Goal: Task Accomplishment & Management: Manage account settings

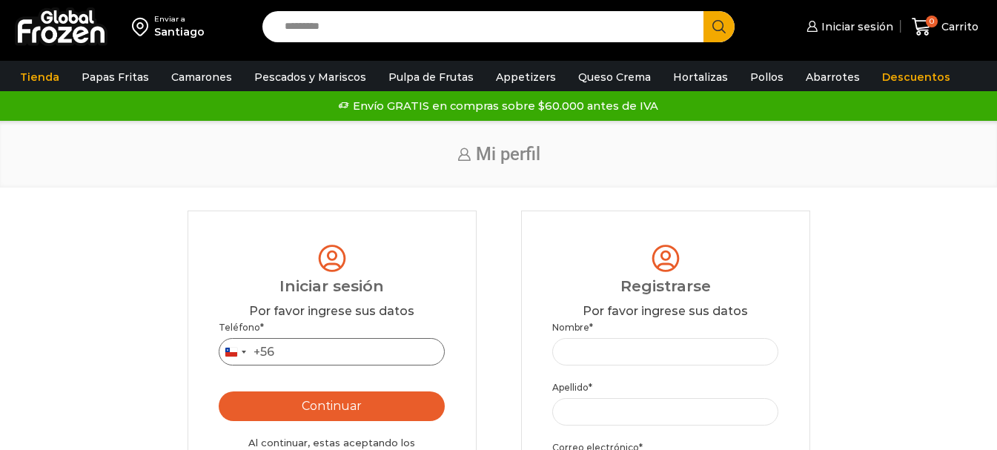
click at [282, 351] on input "Teléfono *" at bounding box center [332, 351] width 227 height 27
type input "*********"
click at [326, 418] on button "Continuar" at bounding box center [332, 407] width 227 height 30
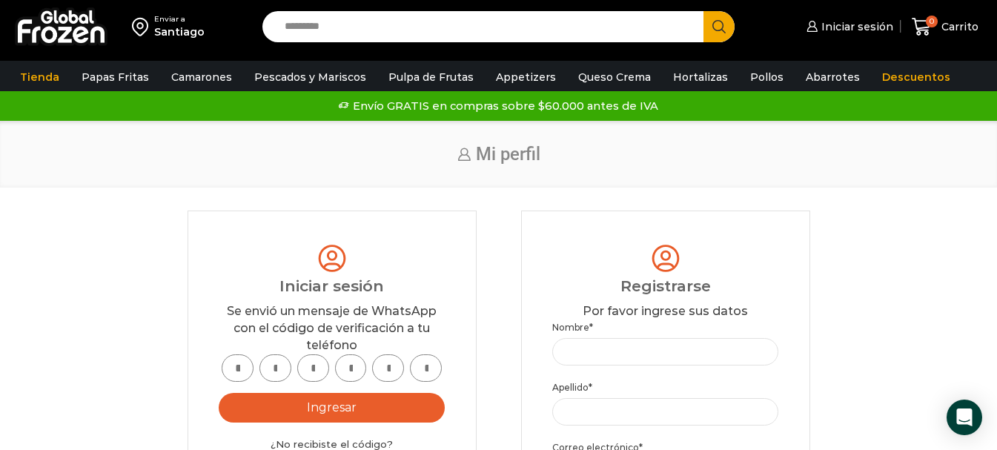
click at [245, 366] on input "text" at bounding box center [238, 367] width 32 height 27
type input "*"
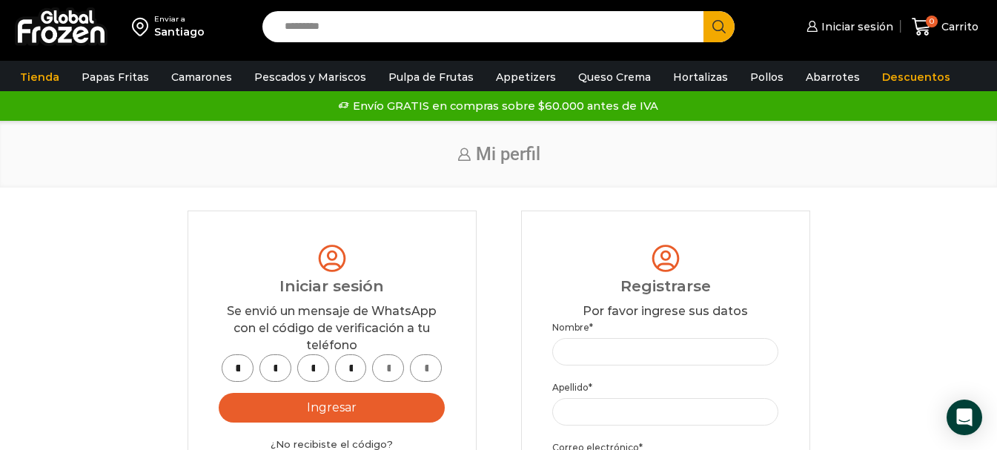
type input "*"
click at [355, 407] on button "Ingresar" at bounding box center [332, 408] width 227 height 30
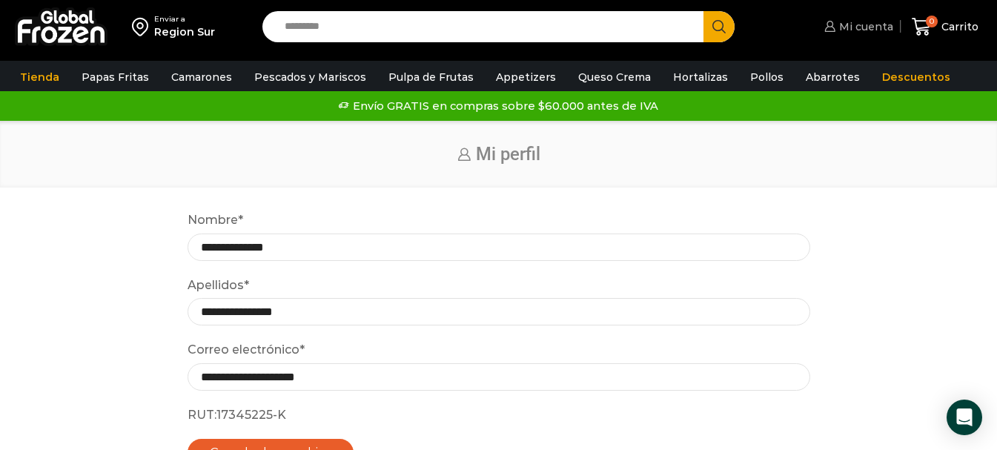
click at [869, 26] on span "Mi cuenta" at bounding box center [865, 26] width 58 height 15
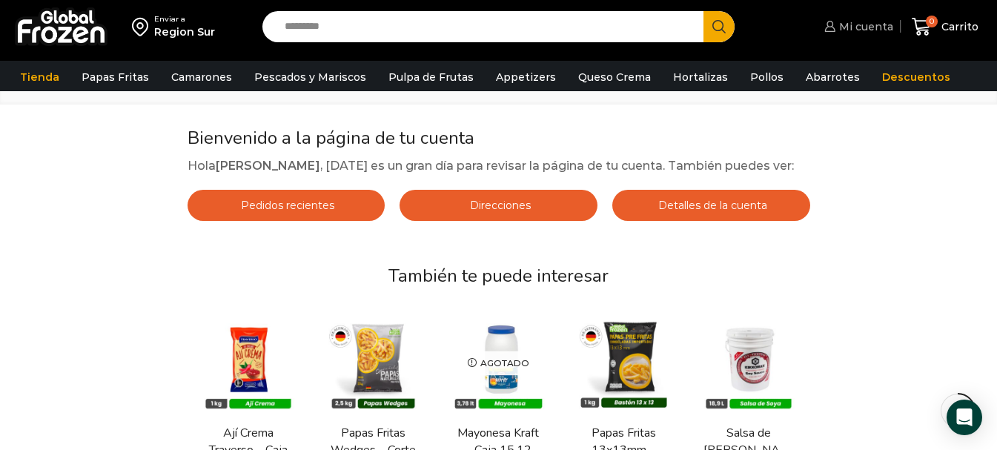
scroll to position [74, 0]
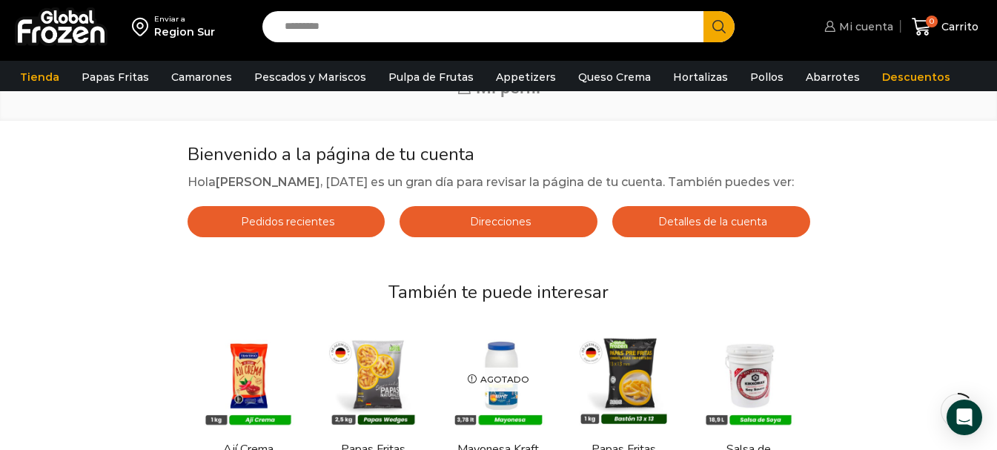
click at [857, 27] on span "Mi cuenta" at bounding box center [865, 26] width 58 height 15
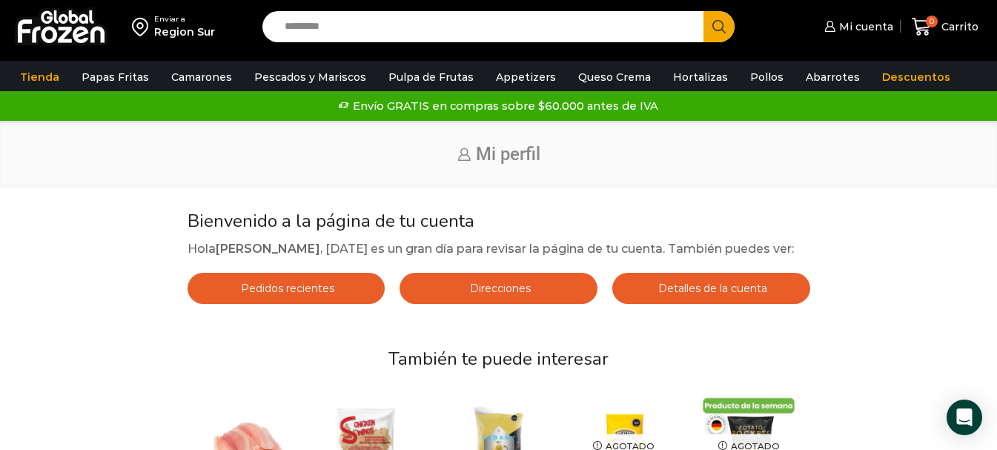
click at [295, 295] on span "Pedidos recientes" at bounding box center [285, 288] width 97 height 13
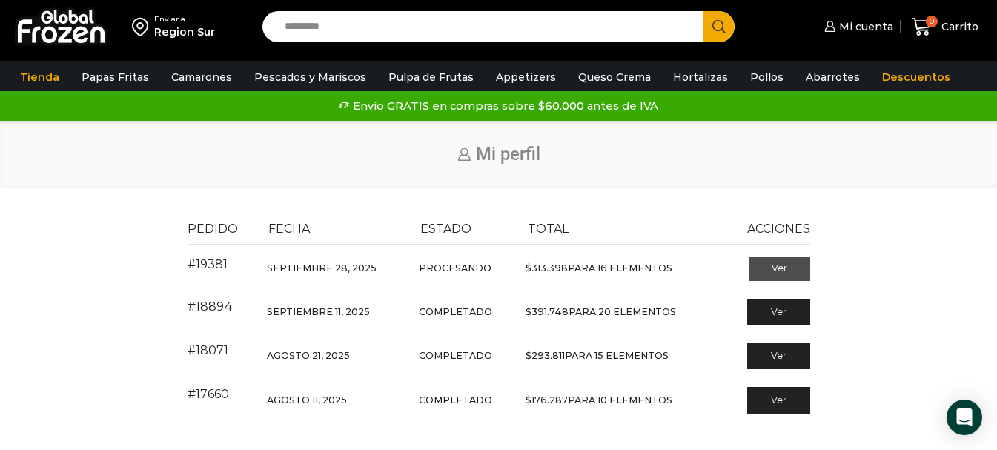
click at [783, 263] on link "Ver" at bounding box center [780, 269] width 62 height 25
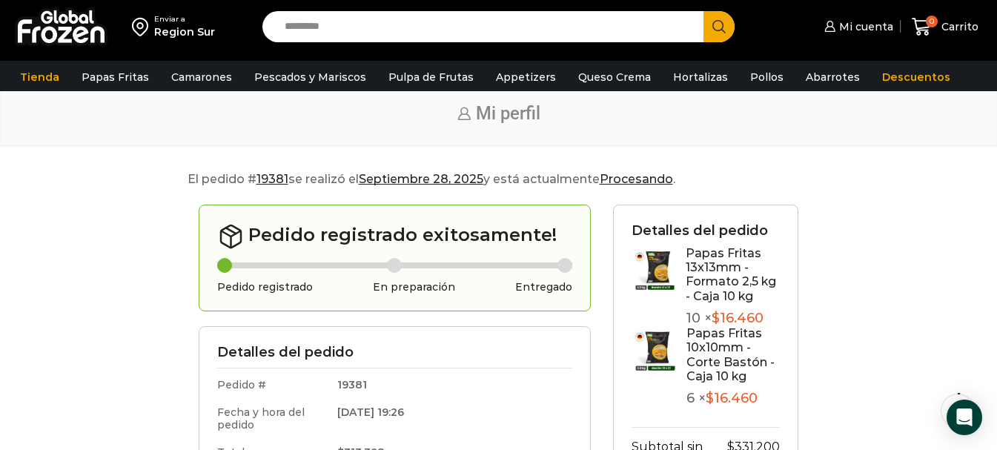
scroll to position [74, 0]
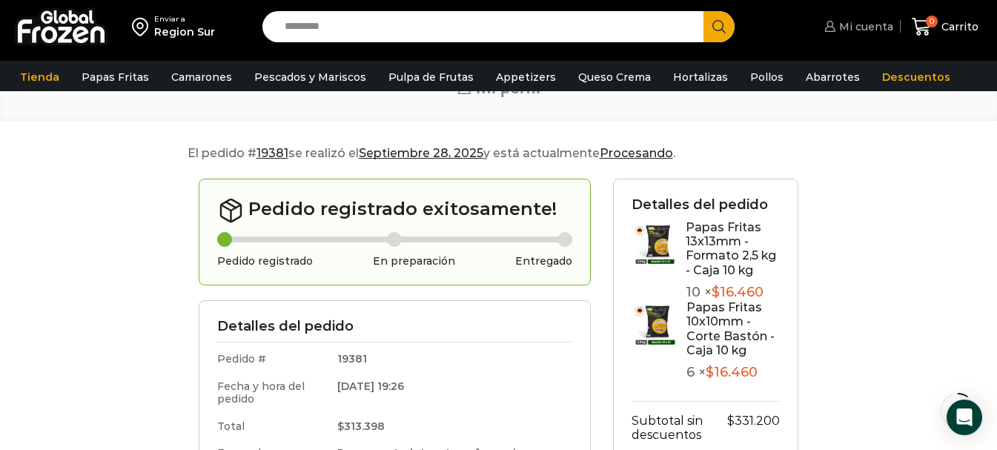
click at [863, 27] on span "Mi cuenta" at bounding box center [865, 26] width 58 height 15
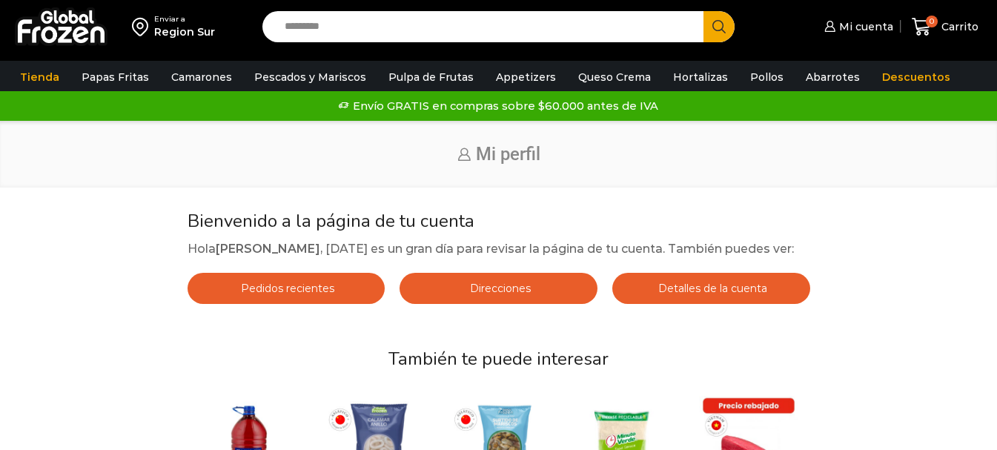
click at [690, 295] on span "Detalles de la cuenta" at bounding box center [711, 288] width 113 height 13
